Goal: Task Accomplishment & Management: Use online tool/utility

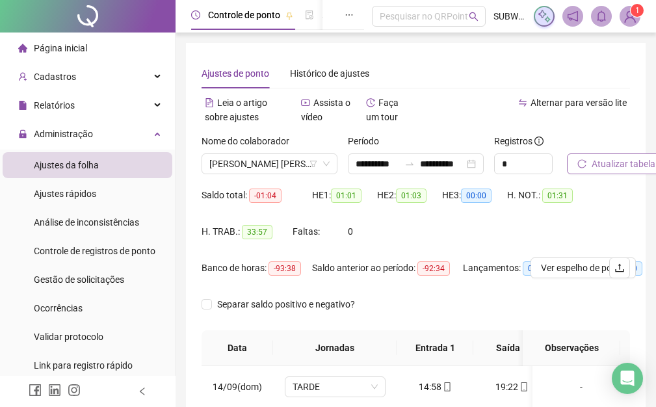
click at [629, 162] on span "Atualizar tabela" at bounding box center [623, 164] width 64 height 14
click at [619, 168] on span "Atualizar tabela" at bounding box center [623, 164] width 64 height 14
click at [615, 165] on span "Atualizar tabela" at bounding box center [623, 164] width 64 height 14
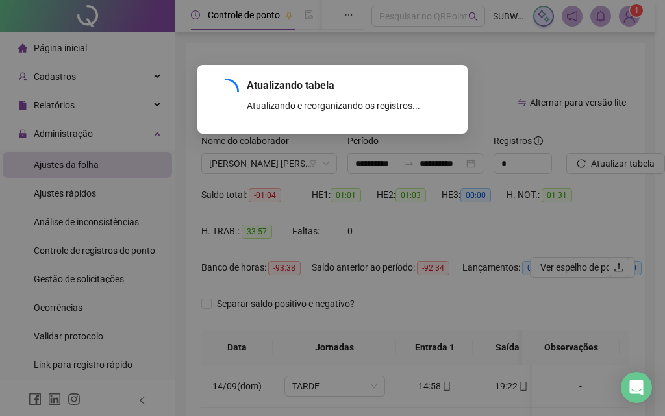
click at [283, 163] on div "Atualizando tabela Atualizando e reorganizando os registros... OK" at bounding box center [332, 208] width 665 height 416
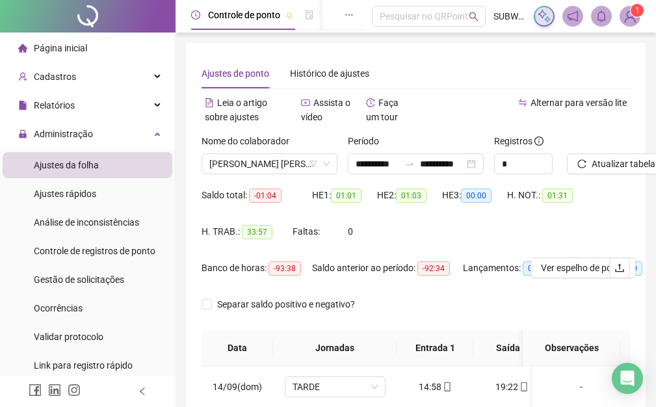
click at [261, 152] on div "Nome do colaborador" at bounding box center [269, 143] width 136 height 19
click at [255, 164] on span "[PERSON_NAME] [PERSON_NAME]" at bounding box center [269, 163] width 120 height 19
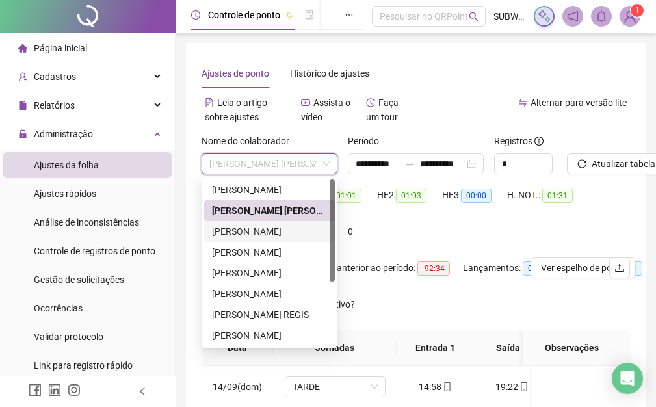
click at [254, 233] on div "[PERSON_NAME]" at bounding box center [269, 231] width 115 height 14
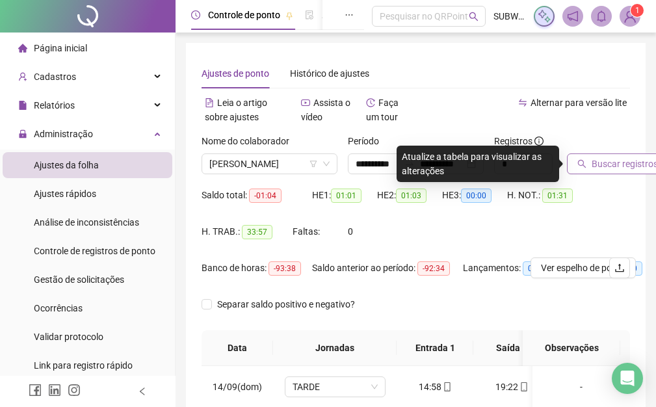
click at [590, 167] on button "Buscar registros" at bounding box center [617, 163] width 101 height 21
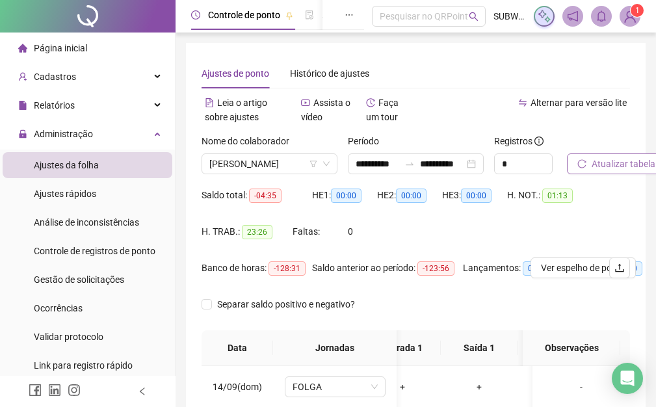
click at [642, 170] on span "Atualizar tabela" at bounding box center [623, 164] width 64 height 14
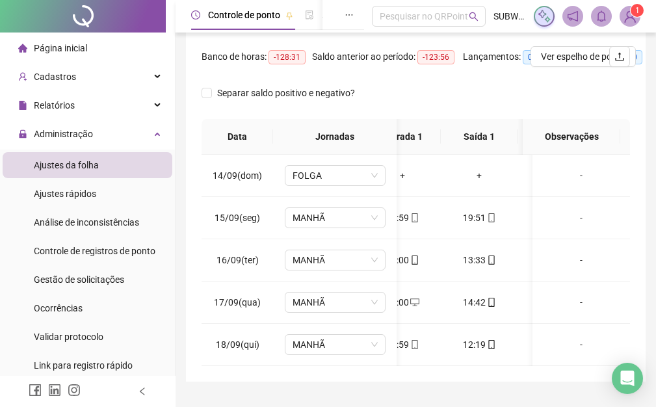
scroll to position [251, 0]
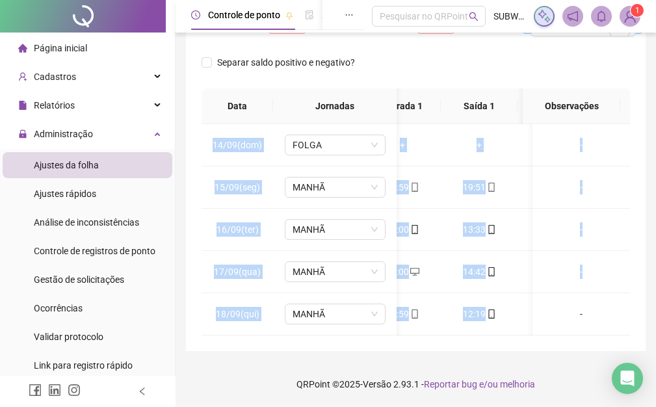
drag, startPoint x: 498, startPoint y: 325, endPoint x: 429, endPoint y: 345, distance: 71.1
click at [281, 344] on div "**********" at bounding box center [415, 76] width 459 height 550
click at [467, 342] on div "**********" at bounding box center [415, 76] width 459 height 550
click at [464, 348] on div "**********" at bounding box center [415, 76] width 459 height 550
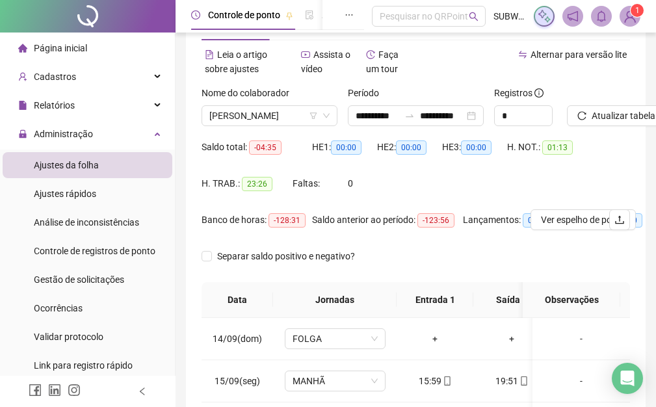
scroll to position [0, 0]
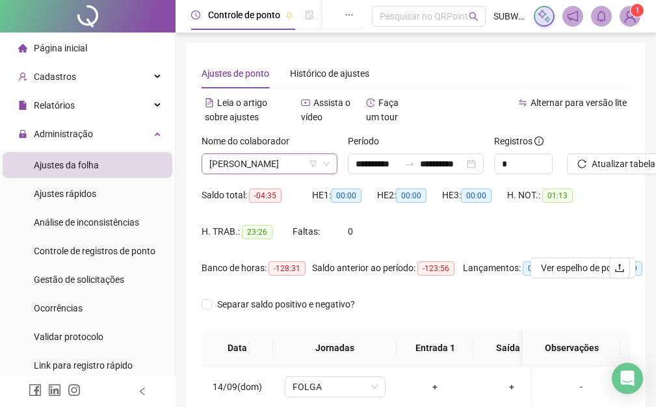
click at [268, 160] on span "[PERSON_NAME]" at bounding box center [269, 163] width 120 height 19
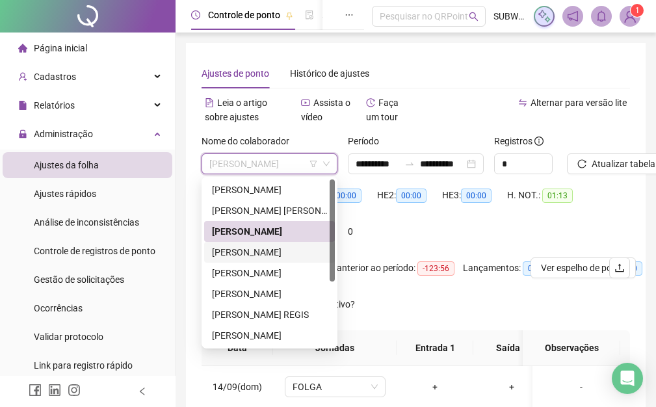
click at [263, 251] on div "[PERSON_NAME]" at bounding box center [269, 252] width 115 height 14
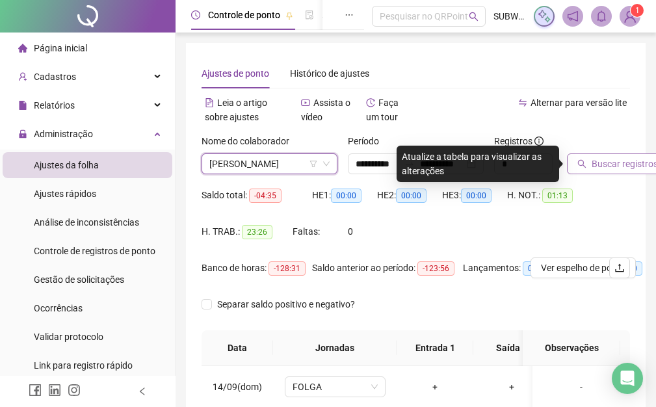
click at [602, 160] on span "Buscar registros" at bounding box center [624, 164] width 66 height 14
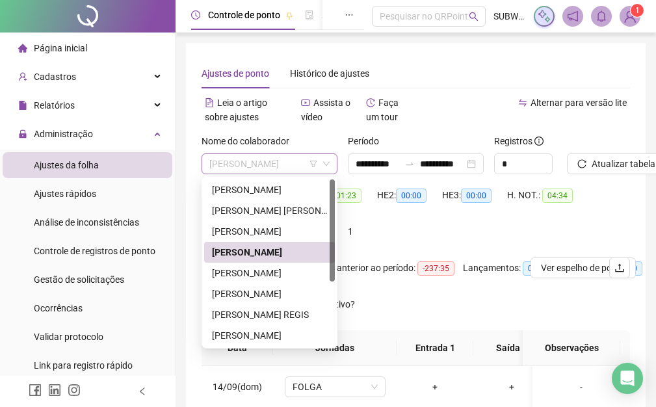
click at [251, 163] on span "[PERSON_NAME]" at bounding box center [269, 163] width 120 height 19
click at [272, 272] on div "[PERSON_NAME]" at bounding box center [269, 273] width 115 height 14
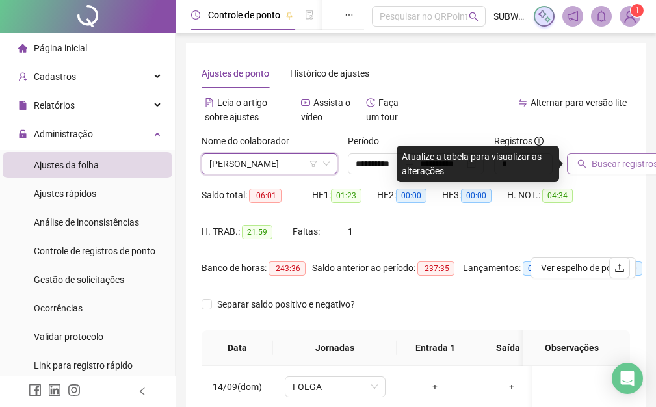
click at [623, 168] on span "Buscar registros" at bounding box center [624, 164] width 66 height 14
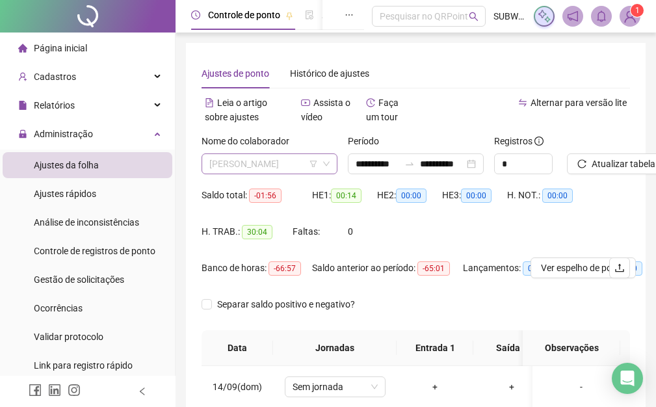
click at [230, 172] on span "[PERSON_NAME]" at bounding box center [269, 163] width 120 height 19
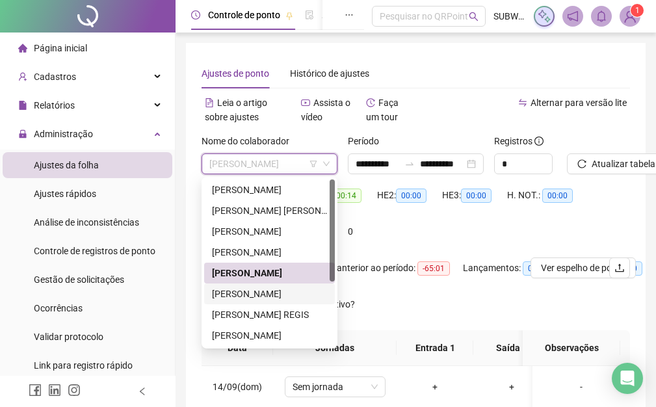
click at [246, 294] on div "[PERSON_NAME]" at bounding box center [269, 294] width 115 height 14
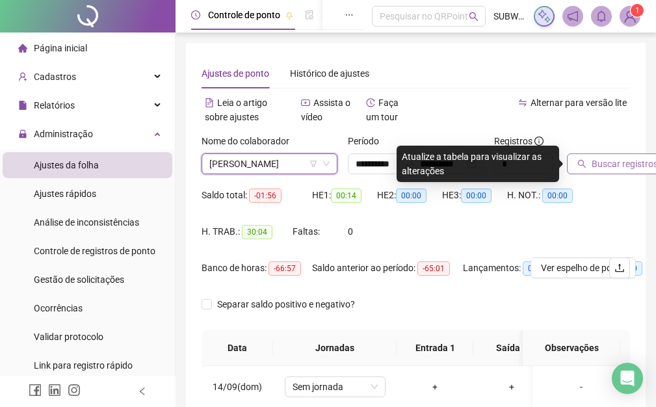
click at [621, 164] on span "Buscar registros" at bounding box center [624, 164] width 66 height 14
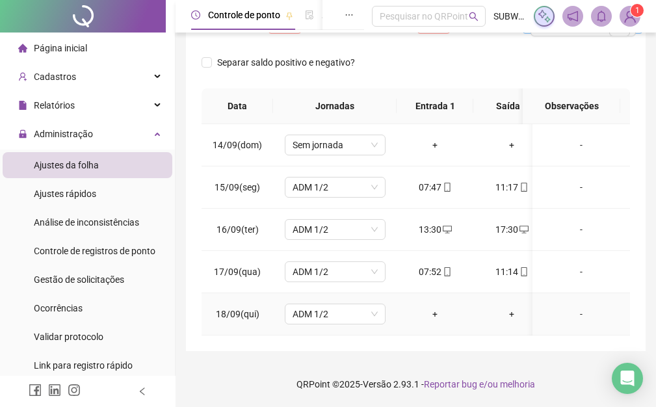
click at [453, 307] on div "+" at bounding box center [435, 314] width 56 height 14
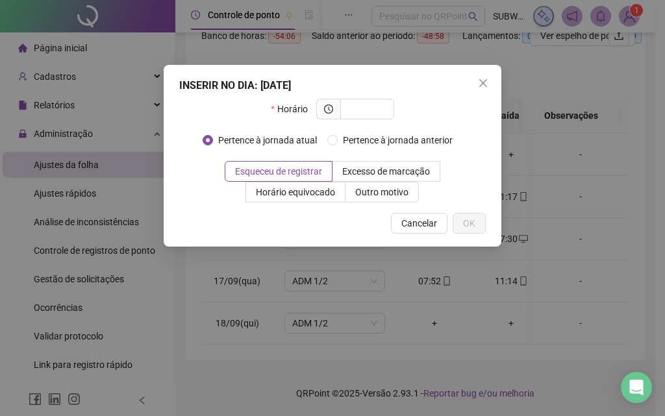
click at [434, 305] on div "INSERIR NO DIA : [DATE] Horário Pertence à jornada atual Pertence à jornada ant…" at bounding box center [332, 208] width 665 height 416
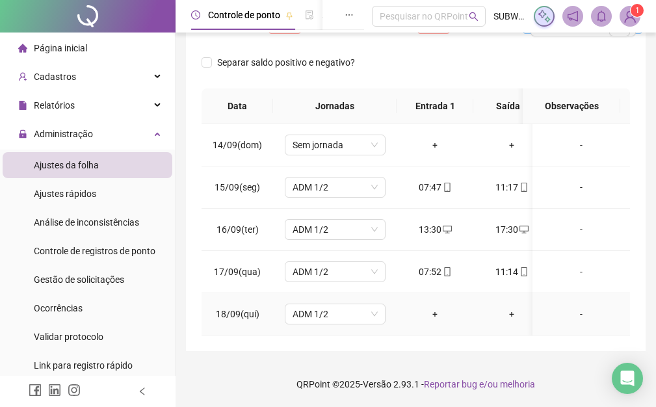
click at [434, 316] on div "+" at bounding box center [435, 314] width 56 height 14
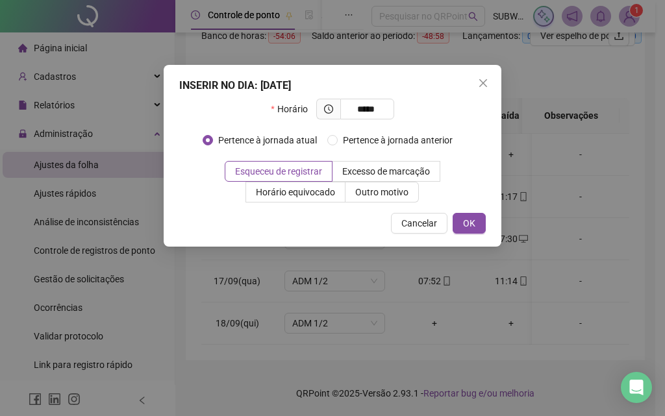
type input "*****"
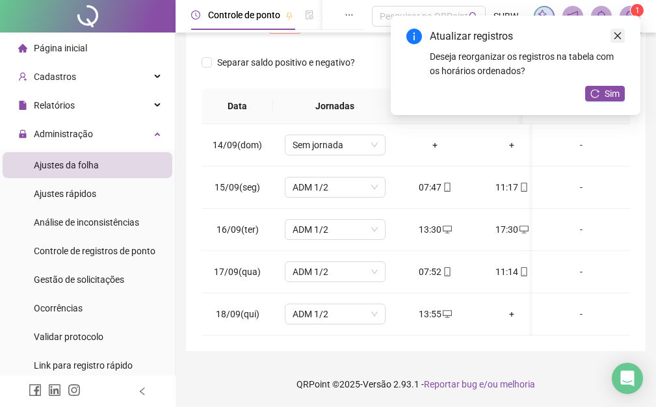
click at [622, 41] on link "Close" at bounding box center [617, 36] width 14 height 14
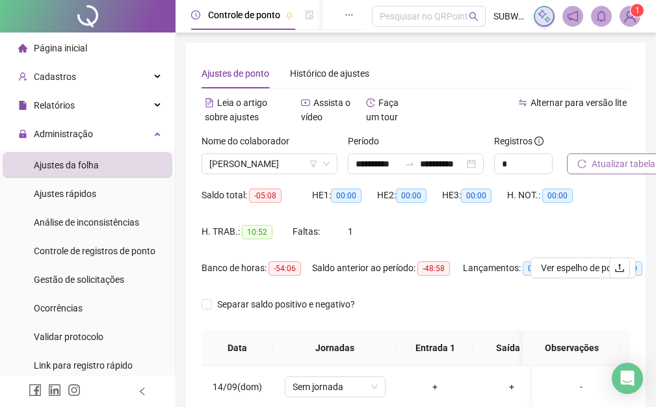
click at [617, 161] on span "Atualizar tabela" at bounding box center [623, 164] width 64 height 14
click at [261, 164] on span "[PERSON_NAME]" at bounding box center [269, 163] width 120 height 19
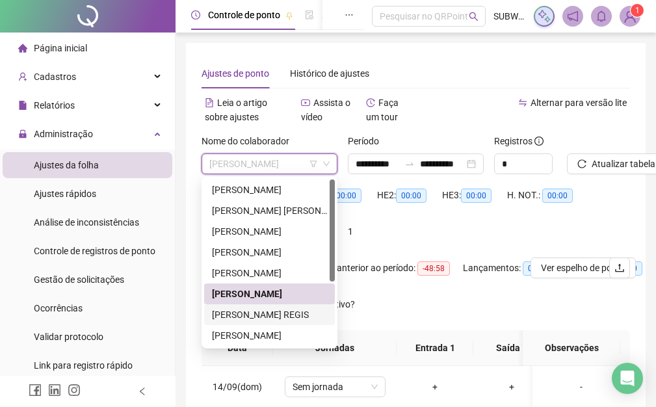
click at [247, 312] on div "[PERSON_NAME] REGIS" at bounding box center [269, 314] width 115 height 14
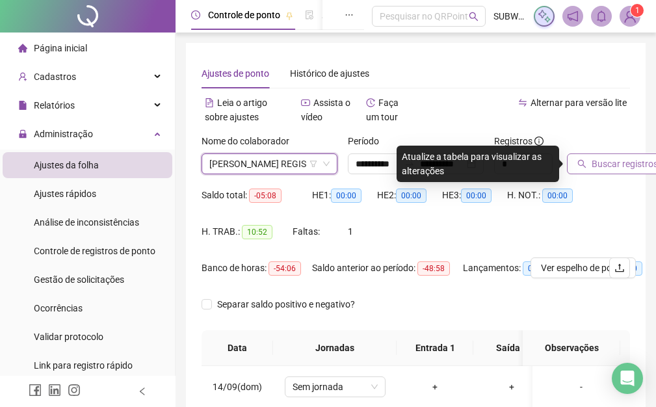
click at [618, 168] on span "Buscar registros" at bounding box center [624, 164] width 66 height 14
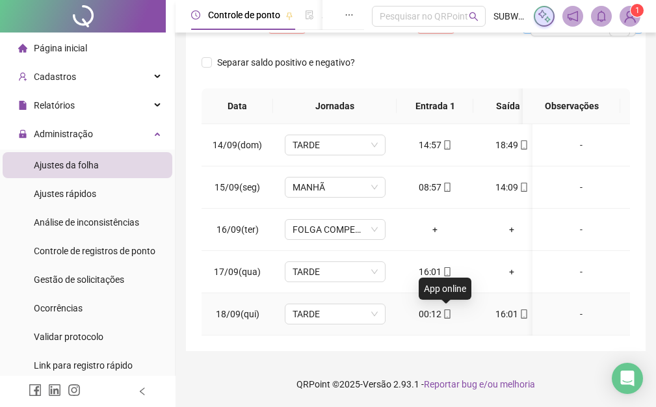
click at [448, 309] on icon "mobile" at bounding box center [446, 313] width 9 height 9
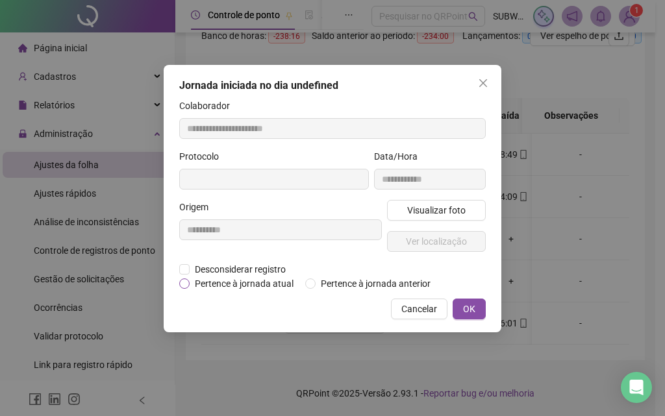
type input "**********"
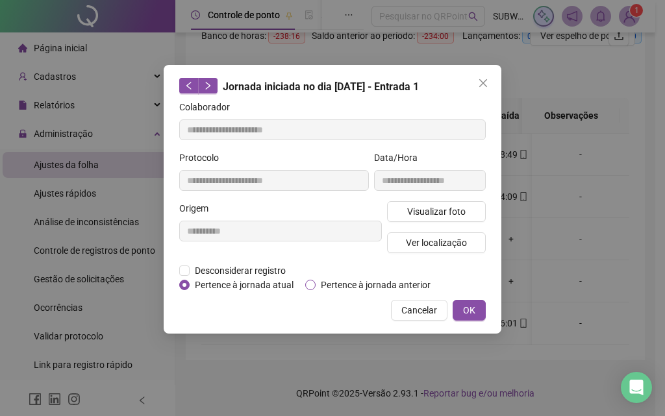
click at [316, 283] on span "Pertence à jornada anterior" at bounding box center [376, 285] width 120 height 14
click at [474, 311] on span "OK" at bounding box center [469, 310] width 12 height 14
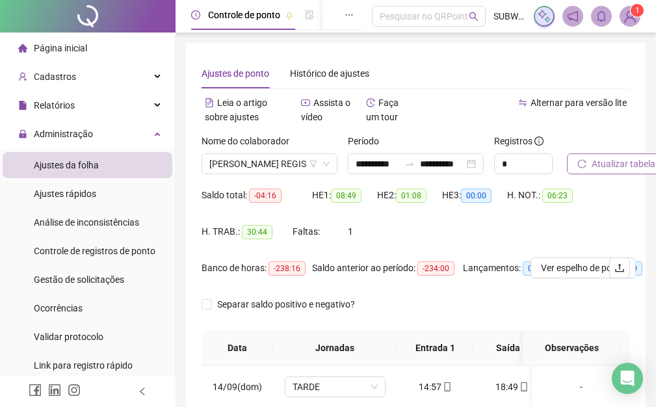
click at [583, 158] on button "Atualizar tabela" at bounding box center [616, 163] width 99 height 21
click at [616, 168] on span "Atualizar tabela" at bounding box center [623, 164] width 64 height 14
click at [271, 161] on span "[PERSON_NAME] REGIS" at bounding box center [269, 163] width 120 height 19
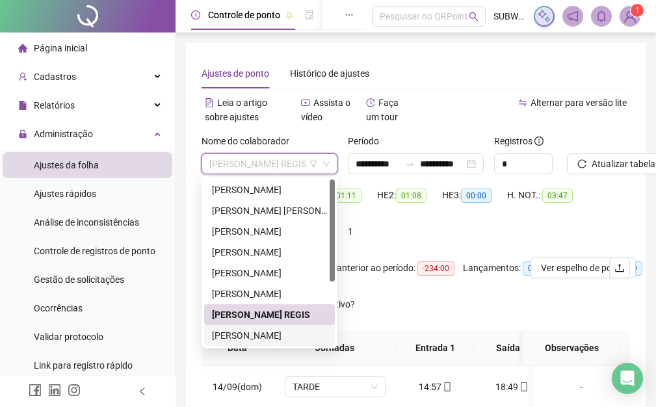
click at [260, 333] on div "[PERSON_NAME]" at bounding box center [269, 335] width 115 height 14
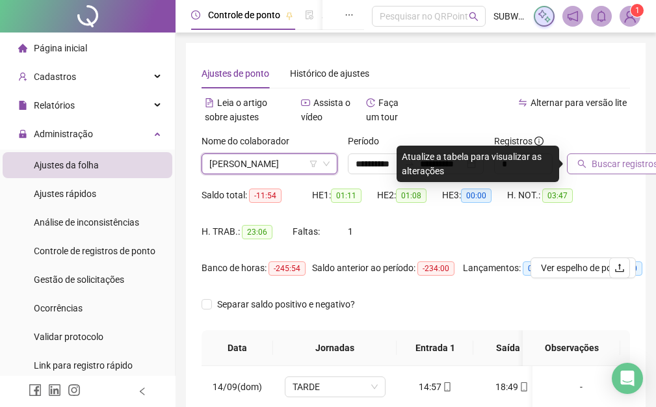
click at [609, 162] on span "Buscar registros" at bounding box center [624, 164] width 66 height 14
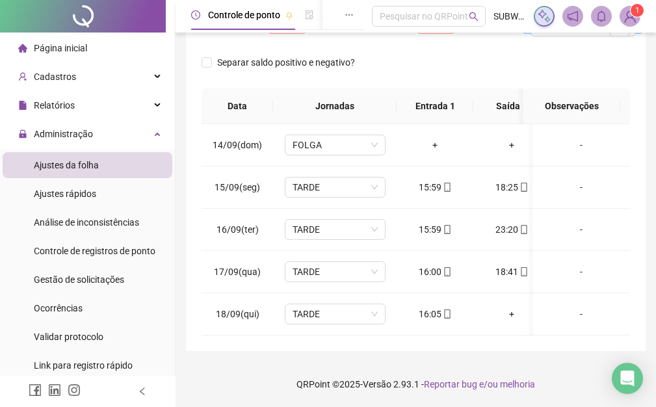
scroll to position [0, 4]
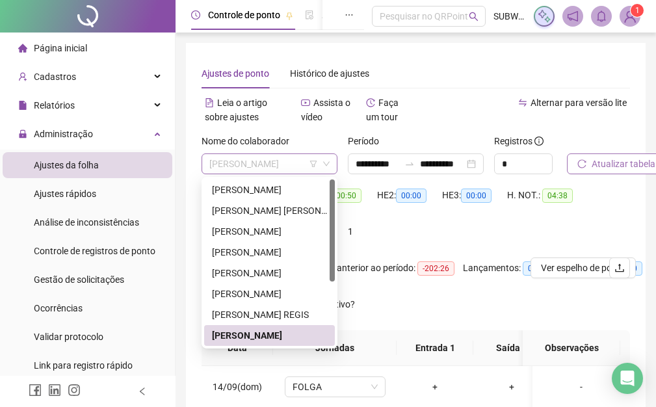
click at [259, 168] on span "[PERSON_NAME]" at bounding box center [269, 163] width 120 height 19
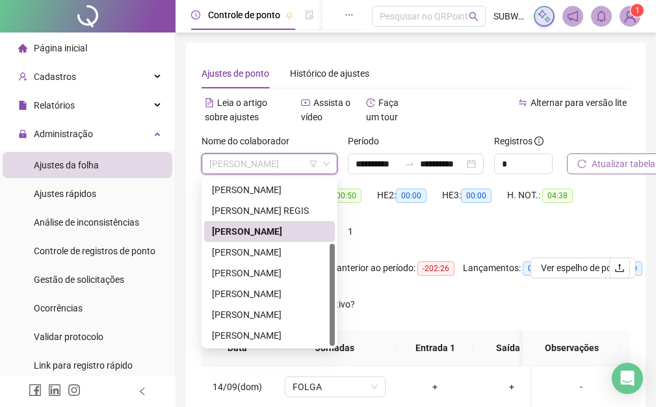
drag, startPoint x: 333, startPoint y: 191, endPoint x: 303, endPoint y: 288, distance: 101.9
click at [323, 306] on div "[PERSON_NAME] [PERSON_NAME] DE [PERSON_NAME] [PERSON_NAME]" at bounding box center [269, 262] width 131 height 166
click at [281, 255] on div "[PERSON_NAME]" at bounding box center [269, 252] width 115 height 14
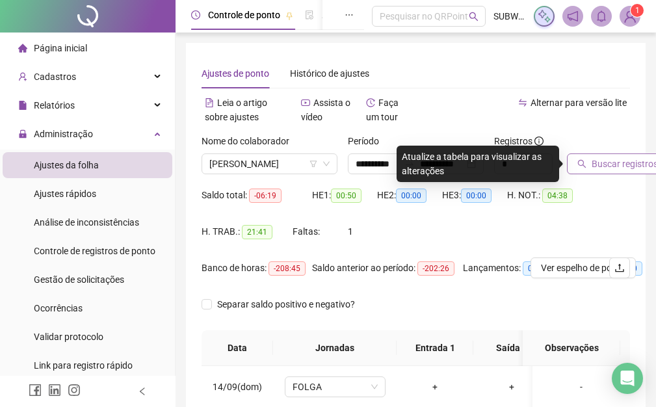
click at [611, 162] on span "Buscar registros" at bounding box center [624, 164] width 66 height 14
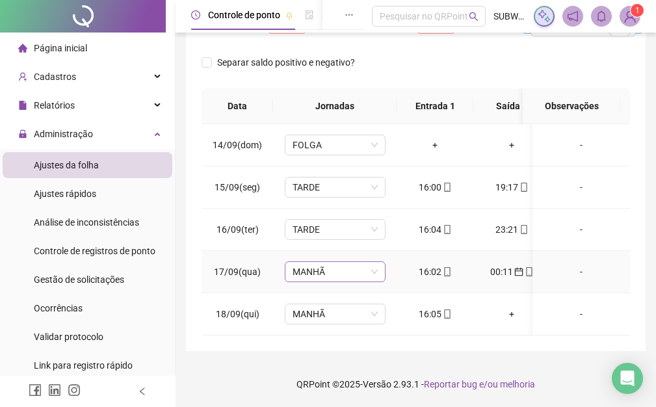
click at [335, 262] on span "MANHÃ" at bounding box center [334, 271] width 85 height 19
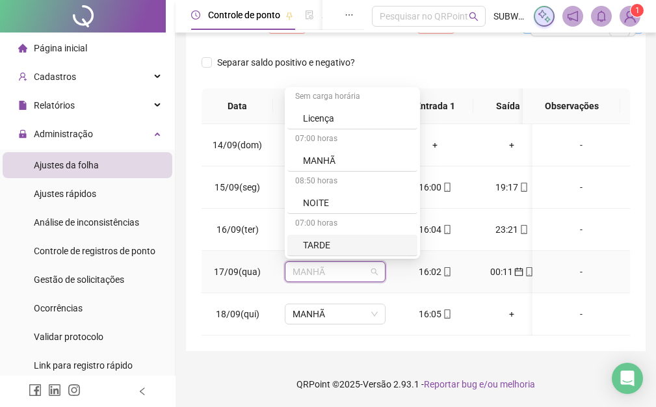
click at [344, 222] on div "07:00 horas" at bounding box center [352, 224] width 130 height 21
click at [336, 238] on div "TARDE" at bounding box center [356, 245] width 107 height 14
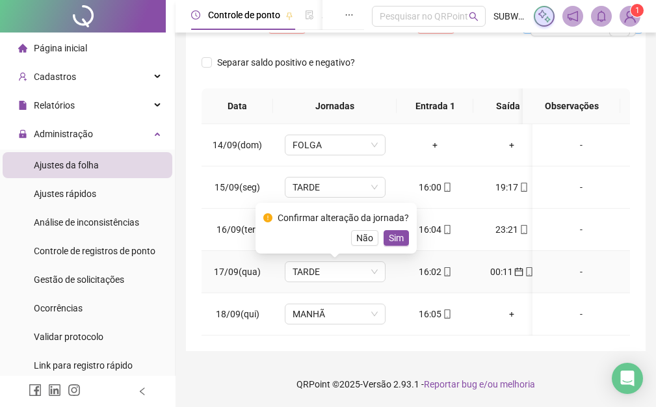
click at [378, 230] on div "Não Sim" at bounding box center [336, 238] width 146 height 16
click at [391, 231] on span "Sim" at bounding box center [396, 238] width 15 height 14
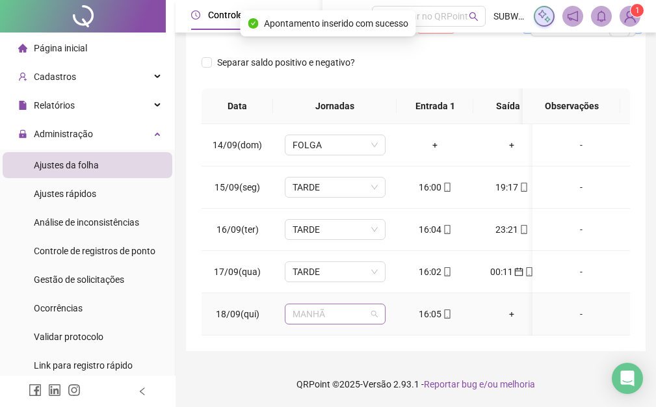
click at [341, 309] on span "MANHÃ" at bounding box center [334, 313] width 85 height 19
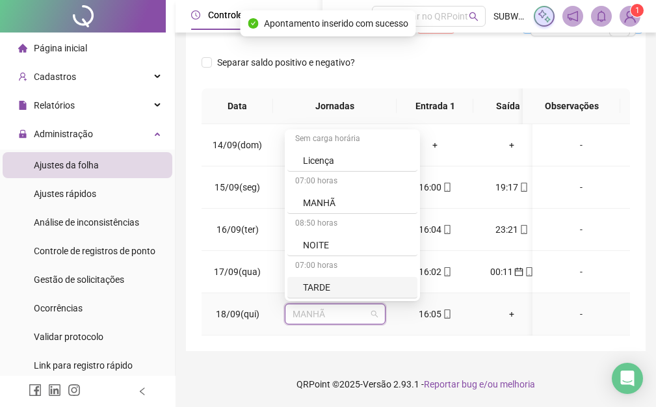
click at [333, 285] on div "TARDE" at bounding box center [352, 287] width 130 height 21
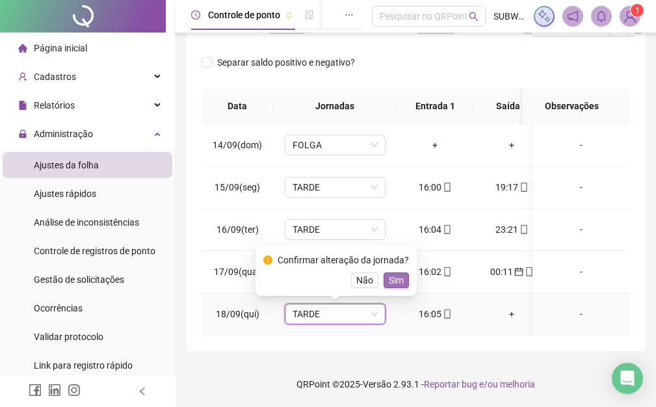
click at [403, 272] on button "Sim" at bounding box center [395, 280] width 25 height 16
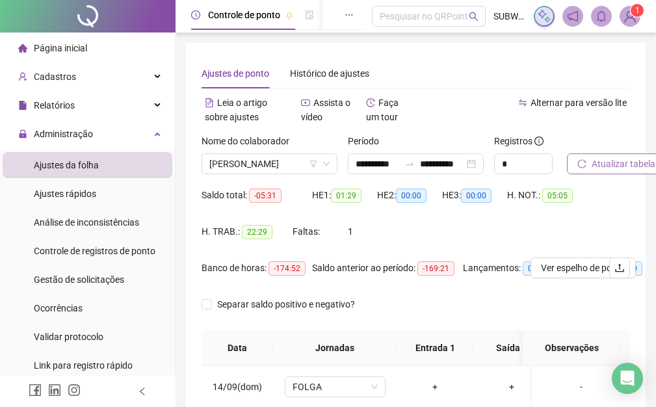
click at [631, 161] on span "Atualizar tabela" at bounding box center [623, 164] width 64 height 14
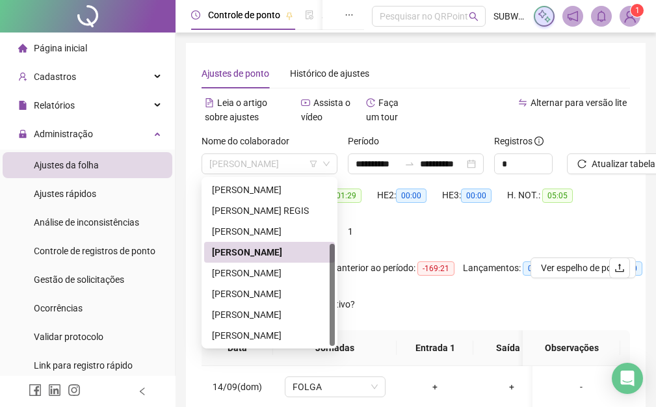
click at [244, 160] on span "[PERSON_NAME]" at bounding box center [269, 163] width 120 height 19
click at [264, 275] on div "[PERSON_NAME]" at bounding box center [269, 273] width 115 height 14
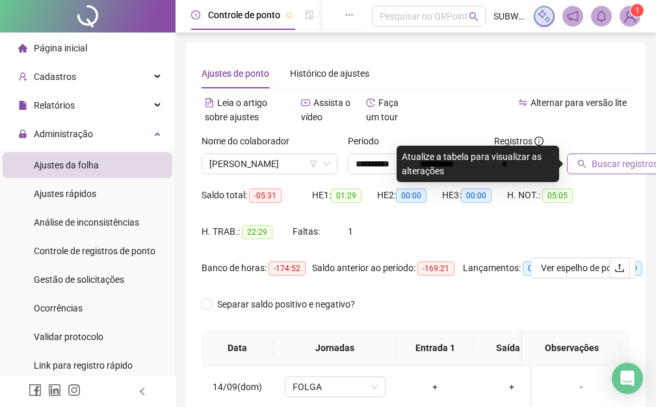
click at [625, 167] on span "Buscar registros" at bounding box center [624, 164] width 66 height 14
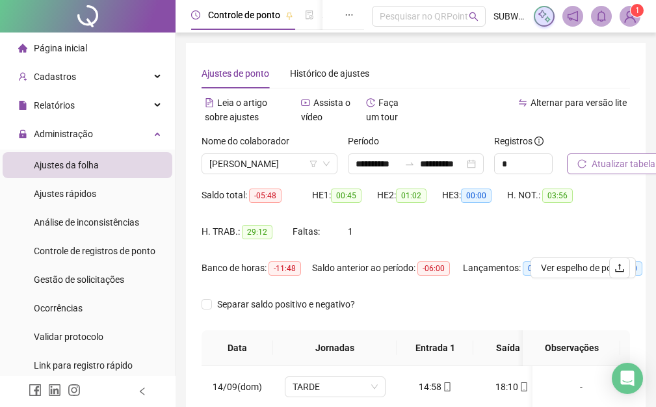
click at [628, 171] on button "Atualizar tabela" at bounding box center [616, 163] width 99 height 21
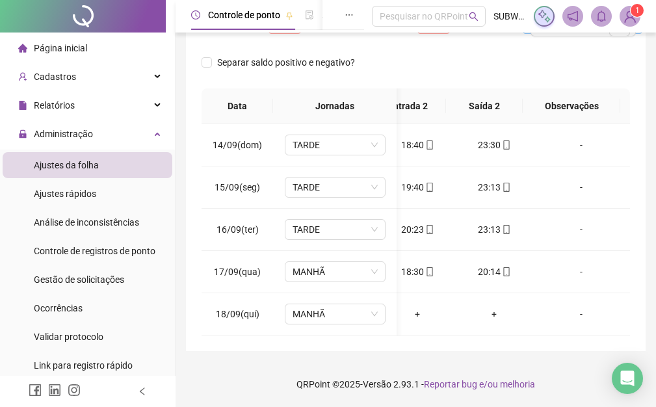
scroll to position [0, 74]
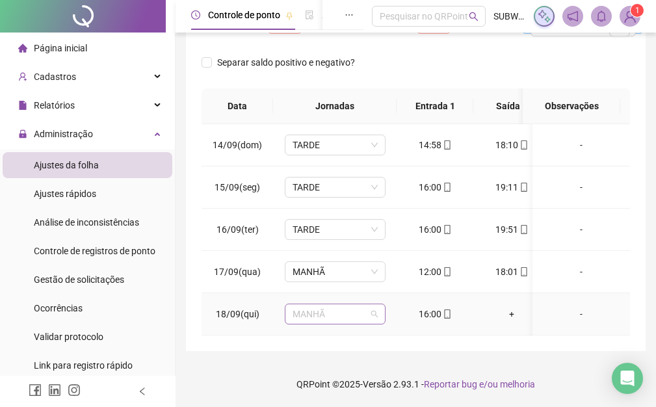
click at [340, 304] on span "MANHÃ" at bounding box center [334, 313] width 85 height 19
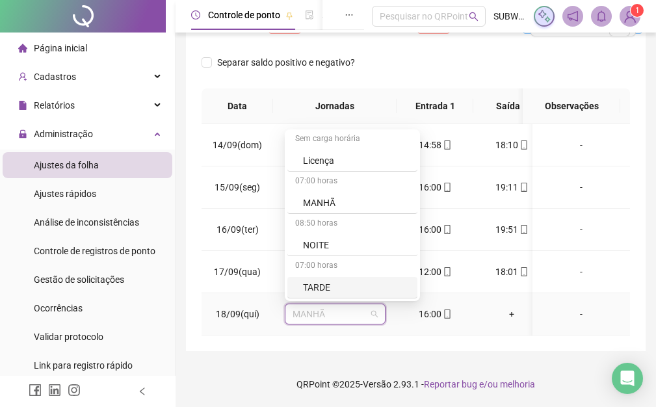
click at [325, 283] on div "TARDE" at bounding box center [356, 287] width 107 height 14
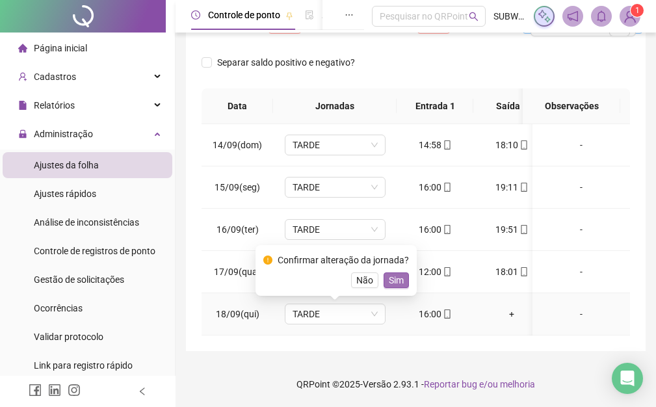
click at [398, 273] on span "Sim" at bounding box center [396, 280] width 15 height 14
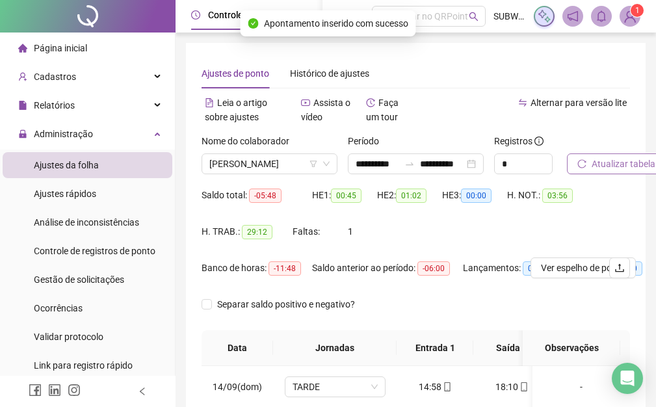
click at [609, 164] on span "Atualizar tabela" at bounding box center [623, 164] width 64 height 14
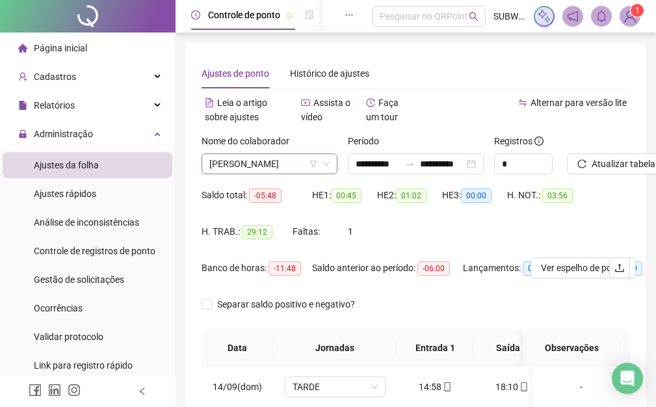
click at [271, 167] on span "[PERSON_NAME]" at bounding box center [269, 163] width 120 height 19
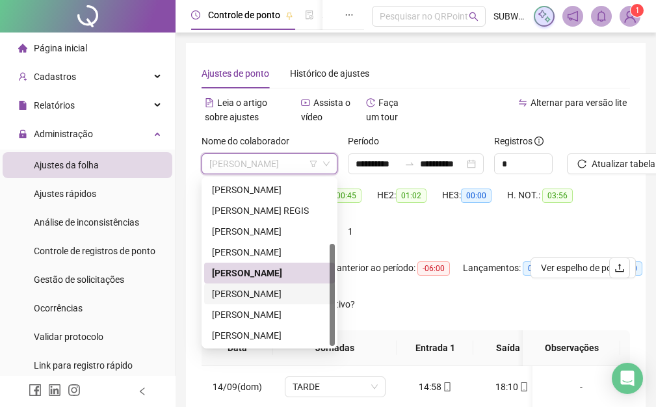
click at [253, 292] on div "[PERSON_NAME]" at bounding box center [269, 294] width 115 height 14
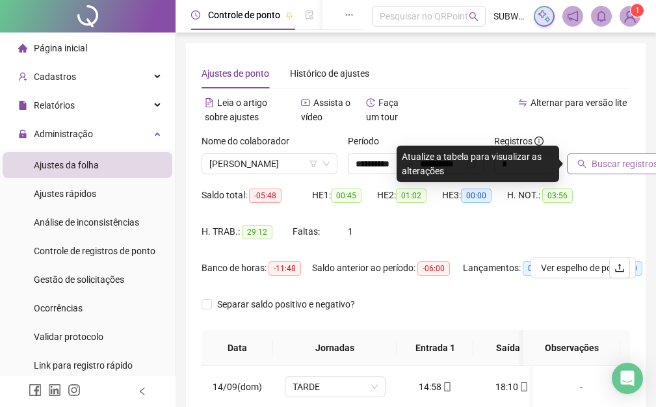
click at [606, 158] on span "Buscar registros" at bounding box center [624, 164] width 66 height 14
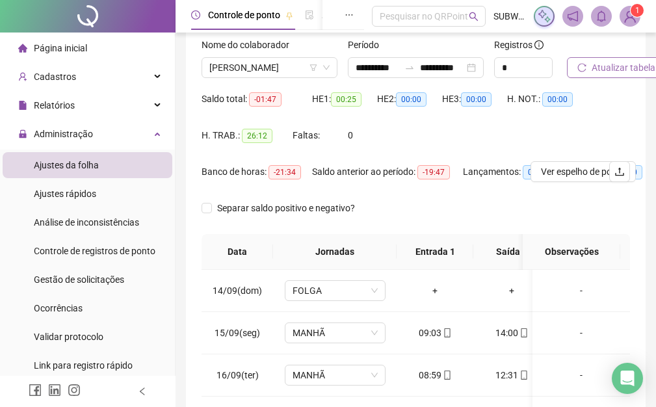
scroll to position [0, 0]
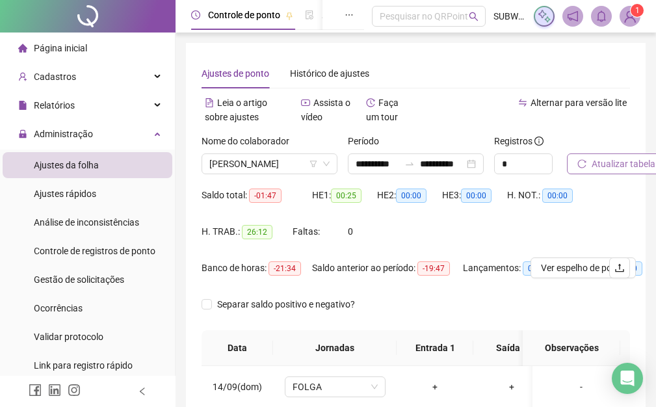
click at [639, 163] on span "Atualizar tabela" at bounding box center [623, 164] width 64 height 14
click at [249, 164] on span "[PERSON_NAME]" at bounding box center [269, 163] width 120 height 19
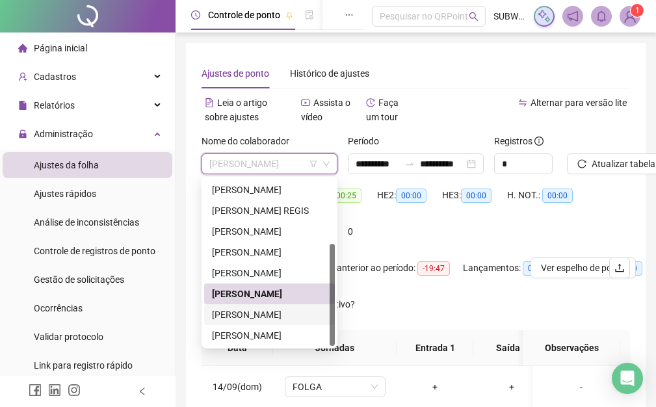
click at [246, 316] on div "[PERSON_NAME]" at bounding box center [269, 314] width 115 height 14
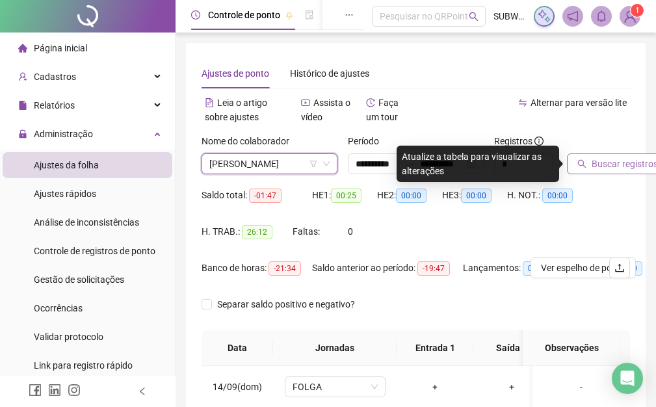
click at [605, 155] on button "Buscar registros" at bounding box center [617, 163] width 101 height 21
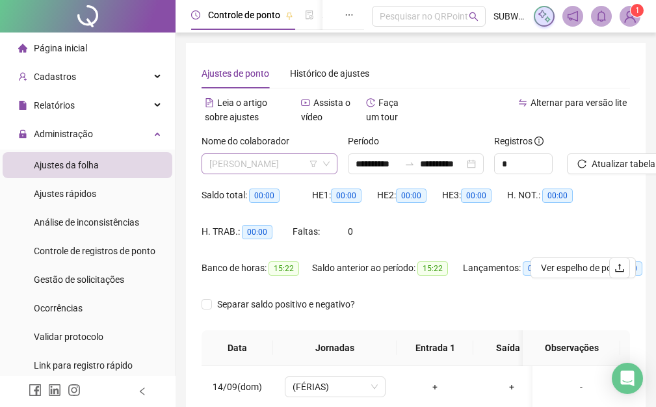
click at [278, 168] on span "[PERSON_NAME]" at bounding box center [269, 163] width 120 height 19
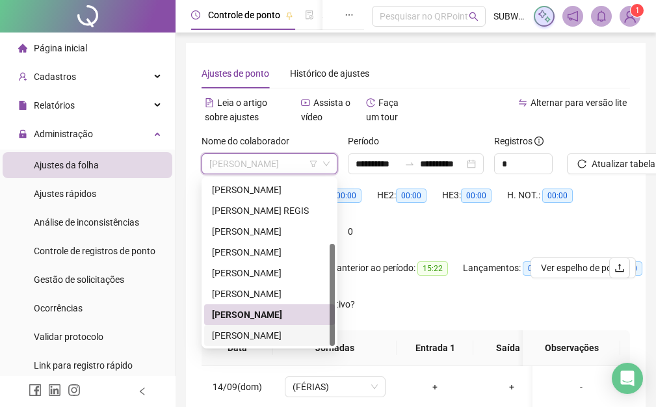
click at [253, 336] on div "[PERSON_NAME]" at bounding box center [269, 335] width 115 height 14
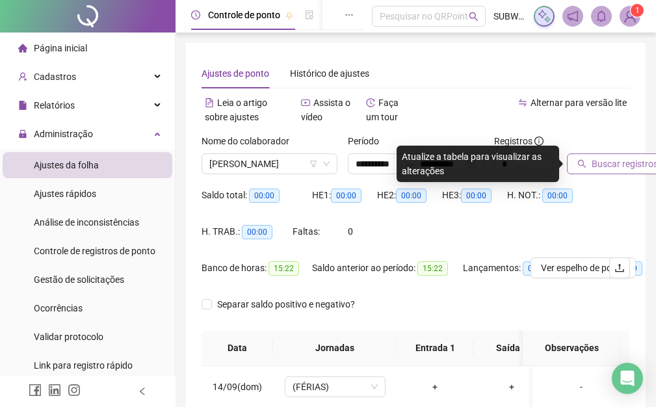
click at [600, 164] on span "Buscar registros" at bounding box center [624, 164] width 66 height 14
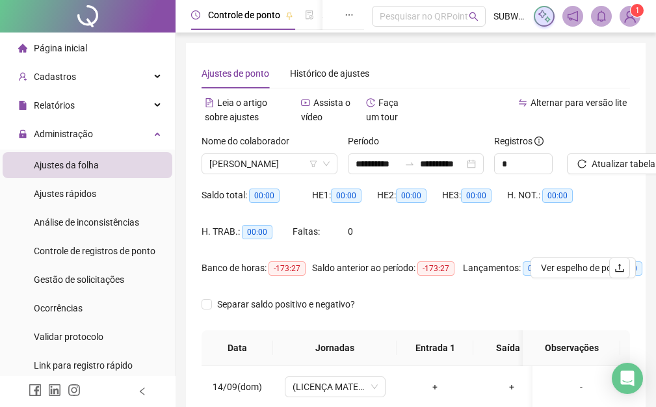
click at [567, 153] on button "Atualizar tabela" at bounding box center [616, 163] width 99 height 21
